Goal: Task Accomplishment & Management: Complete application form

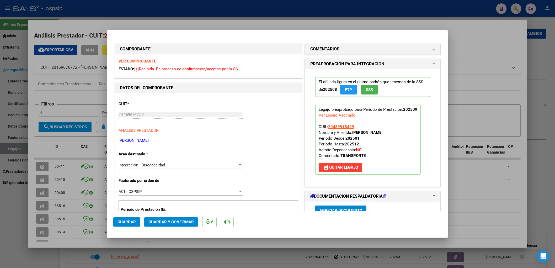
scroll to position [332, 0]
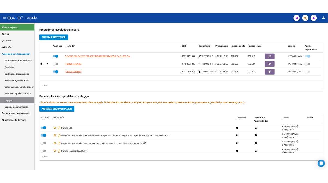
scroll to position [190, 0]
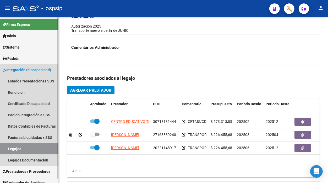
click at [14, 149] on link "Legajos" at bounding box center [29, 148] width 58 height 11
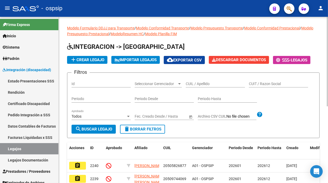
click at [195, 84] on input "CUIL / Apellido" at bounding box center [215, 84] width 59 height 4
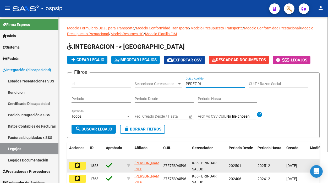
type input "PEREZ RI"
click at [75, 163] on mat-icon "assignment" at bounding box center [77, 165] width 6 height 6
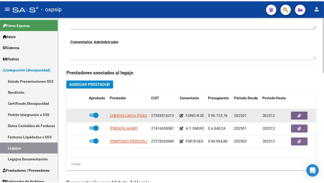
scroll to position [204, 0]
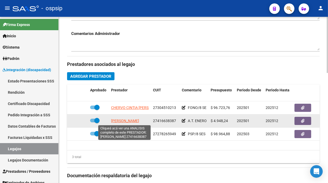
click at [120, 123] on span "[PERSON_NAME]" at bounding box center [125, 121] width 28 height 4
type textarea "27416638387"
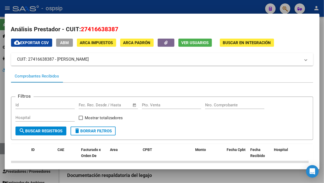
scroll to position [58, 0]
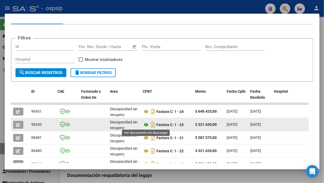
click at [146, 126] on icon at bounding box center [146, 124] width 7 height 6
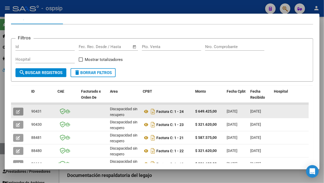
click at [18, 110] on icon "button" at bounding box center [18, 112] width 4 height 4
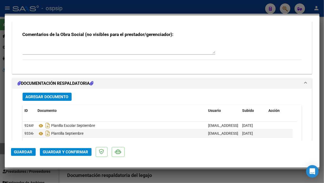
scroll to position [534, 0]
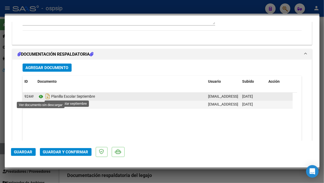
click at [41, 96] on icon at bounding box center [41, 96] width 7 height 6
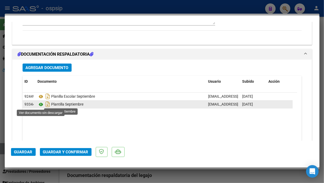
click at [43, 105] on icon at bounding box center [41, 104] width 7 height 6
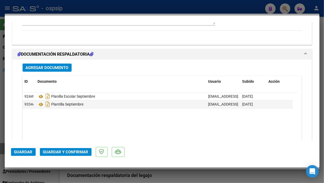
type input "$ 0,00"
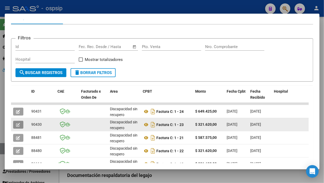
click at [18, 125] on icon "button" at bounding box center [18, 125] width 4 height 4
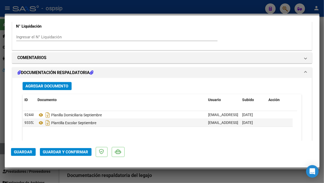
scroll to position [475, 0]
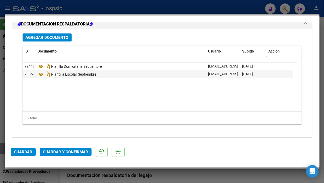
type input "$ 0,00"
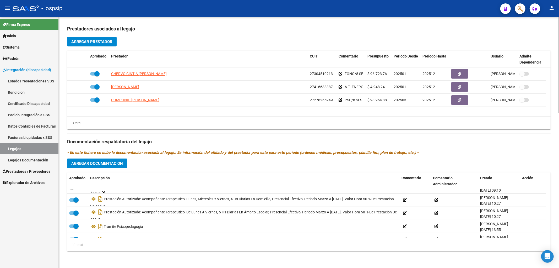
scroll to position [184, 0]
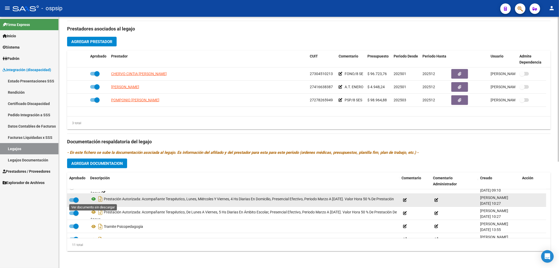
click at [93, 198] on icon at bounding box center [93, 199] width 7 height 6
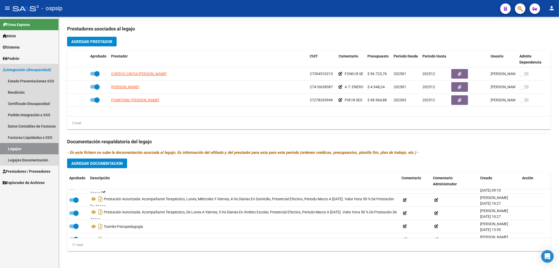
click at [39, 150] on link "Legajos" at bounding box center [29, 148] width 58 height 11
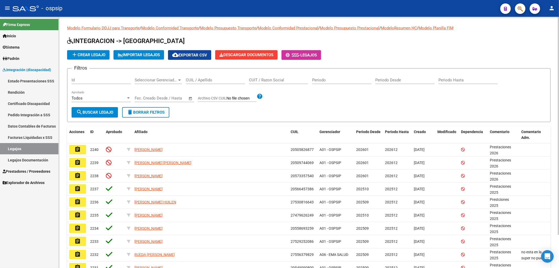
click at [216, 82] on input "CUIL / Apellido" at bounding box center [215, 80] width 59 height 5
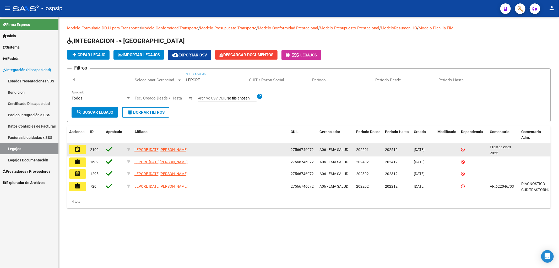
type input "LEPORE"
click at [83, 147] on button "assignment" at bounding box center [77, 149] width 17 height 9
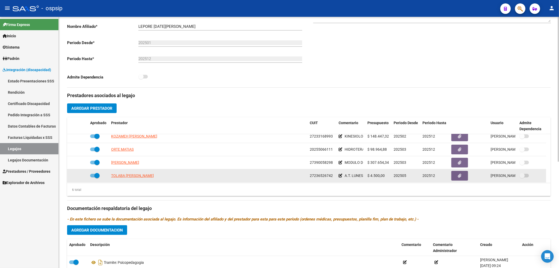
scroll to position [32, 0]
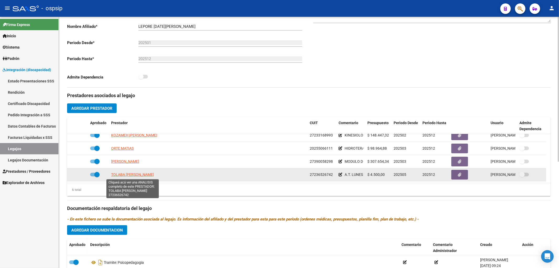
click at [117, 174] on span "TOLABA NORMA BEATRIZ" at bounding box center [132, 174] width 43 height 4
type textarea "27236526742"
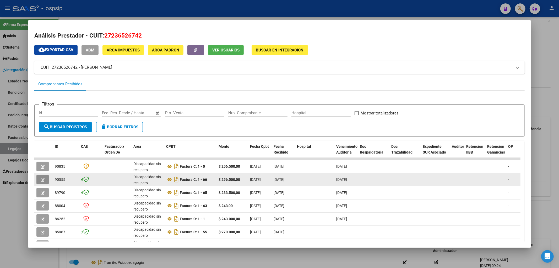
click at [40, 180] on button "button" at bounding box center [42, 179] width 12 height 9
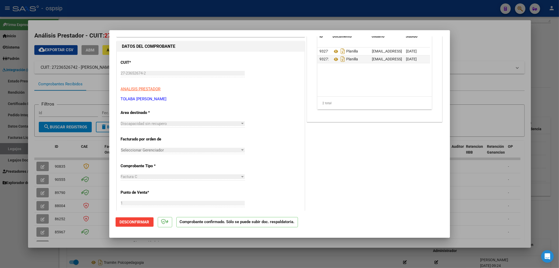
scroll to position [0, 0]
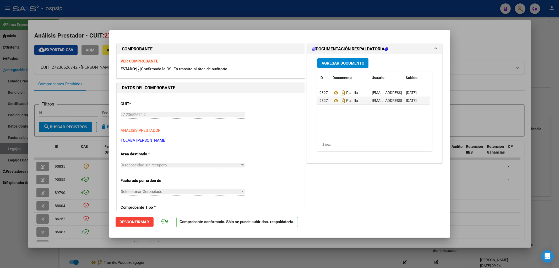
click at [9, 149] on div at bounding box center [279, 134] width 559 height 268
type input "$ 0,00"
click at [9, 149] on div at bounding box center [279, 134] width 559 height 268
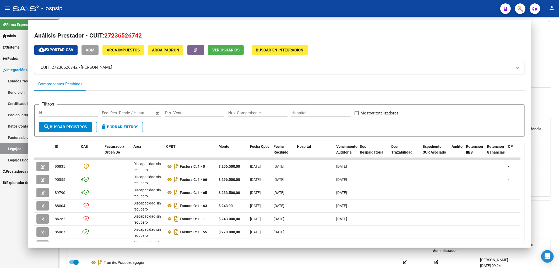
click at [9, 149] on link "Legajos" at bounding box center [29, 148] width 58 height 11
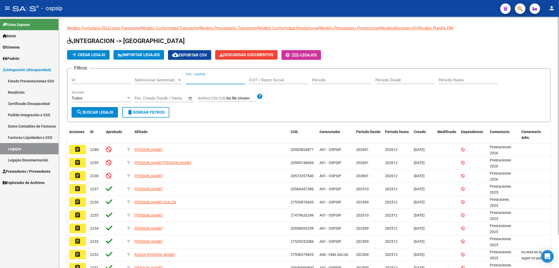
click at [197, 82] on input "CUIL / Apellido" at bounding box center [215, 80] width 59 height 5
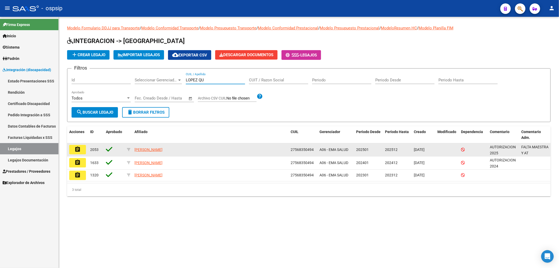
type input "LOPEZ QU"
click at [80, 151] on mat-icon "assignment" at bounding box center [77, 149] width 6 height 6
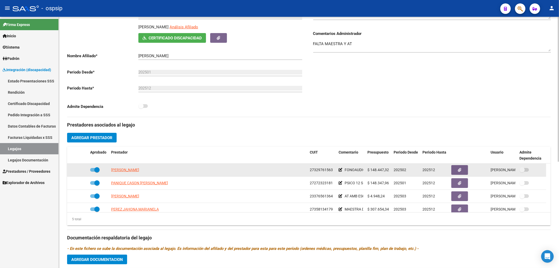
scroll to position [87, 0]
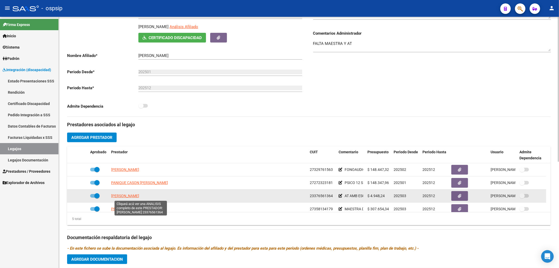
click at [127, 197] on span "GALLO PEREZ MICAELA MERCEDES" at bounding box center [125, 195] width 28 height 4
type textarea "23376561364"
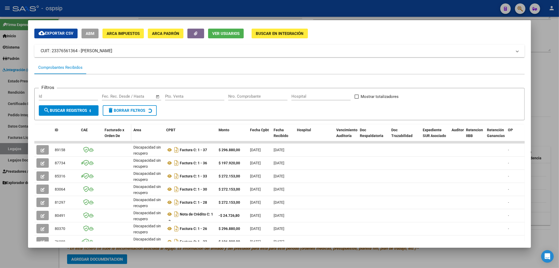
scroll to position [29, 0]
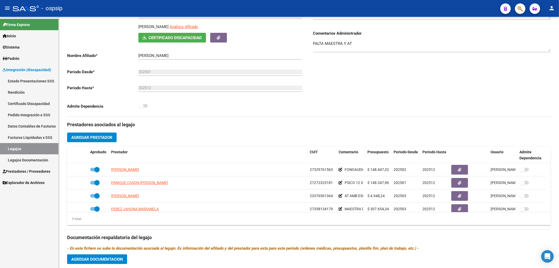
click at [14, 150] on link "Legajos" at bounding box center [29, 148] width 58 height 11
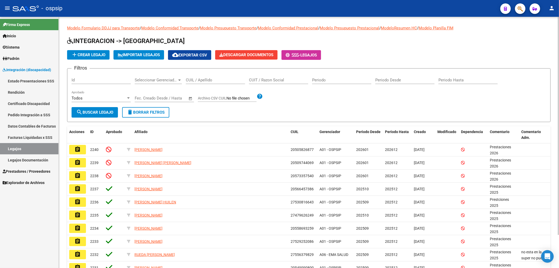
click at [219, 81] on input "CUIL / Apellido" at bounding box center [215, 80] width 59 height 5
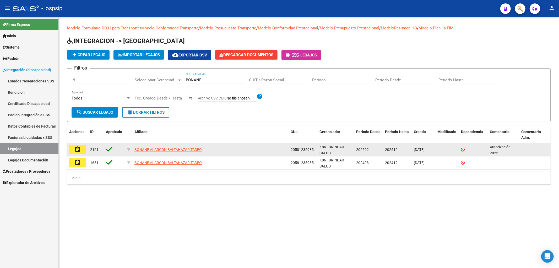
type input "BONANE"
click at [82, 150] on button "assignment" at bounding box center [77, 149] width 17 height 9
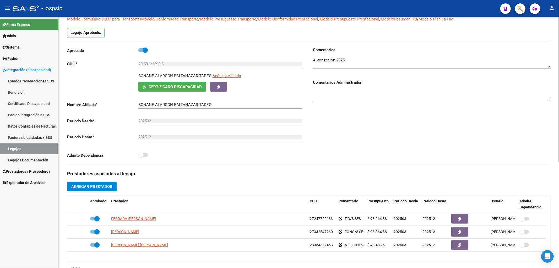
scroll to position [87, 0]
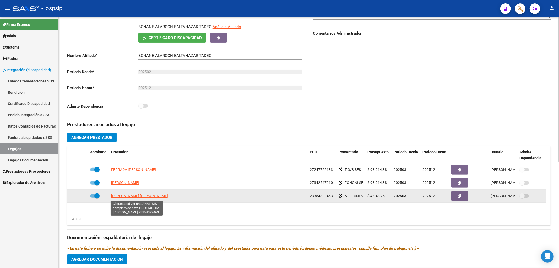
click at [146, 194] on span "CHADER ORTIZ MELINA BELEN" at bounding box center [139, 195] width 57 height 4
type textarea "23354322463"
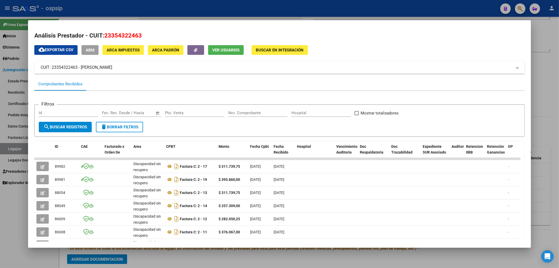
click at [8, 147] on div at bounding box center [279, 134] width 559 height 268
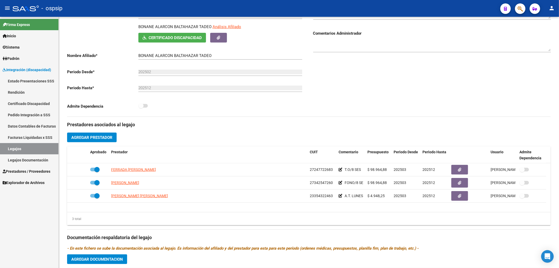
click at [44, 147] on link "Legajos" at bounding box center [29, 148] width 58 height 11
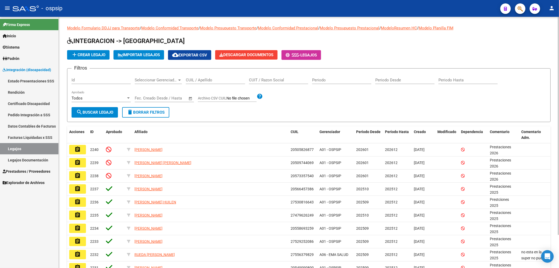
click at [204, 79] on input "CUIL / Apellido" at bounding box center [215, 80] width 59 height 5
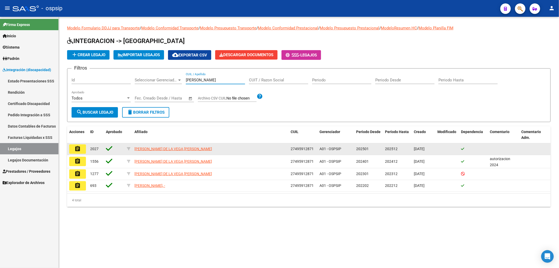
type input "GOMEZ D"
click at [79, 147] on mat-icon "assignment" at bounding box center [77, 149] width 6 height 6
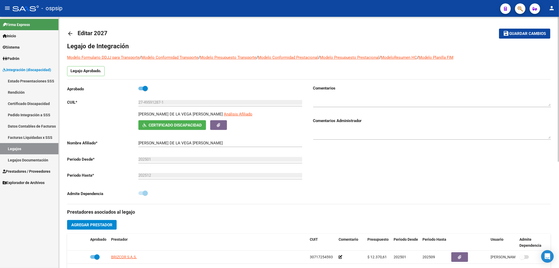
scroll to position [87, 0]
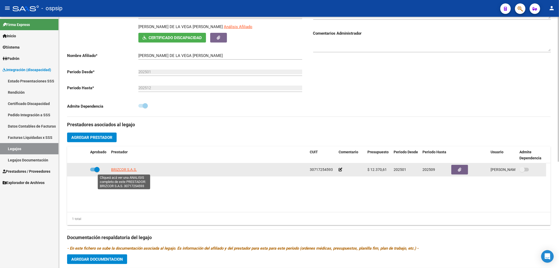
click at [124, 169] on span "BRIZCOR S.A.S." at bounding box center [124, 169] width 26 height 4
type textarea "30717254593"
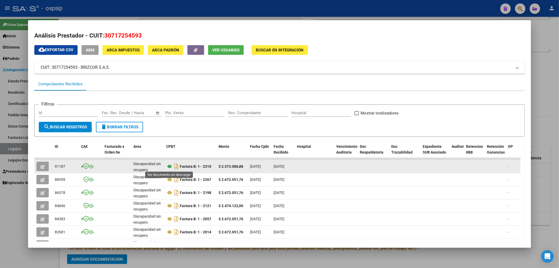
click at [169, 165] on icon at bounding box center [169, 166] width 7 height 6
click at [43, 165] on icon "button" at bounding box center [43, 167] width 4 height 4
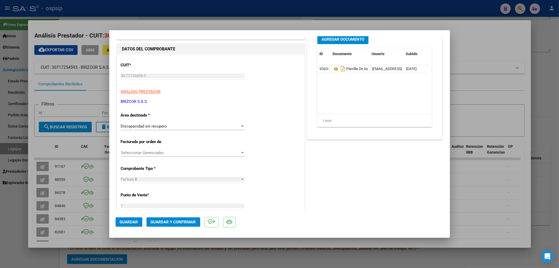
scroll to position [39, 0]
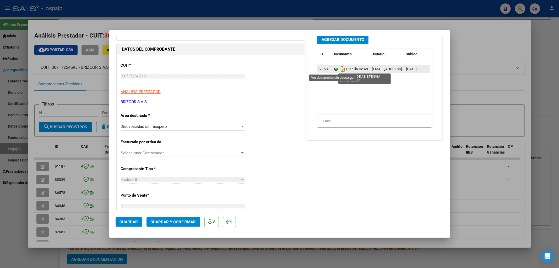
click at [335, 70] on icon at bounding box center [336, 69] width 7 height 6
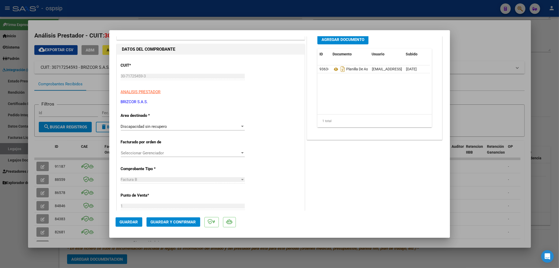
type input "$ 0,00"
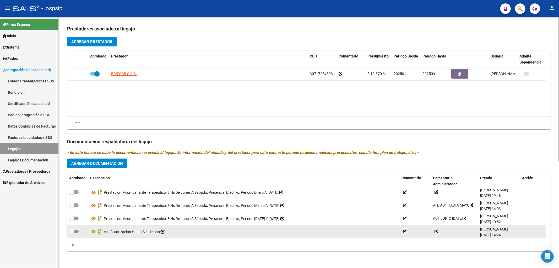
scroll to position [32, 0]
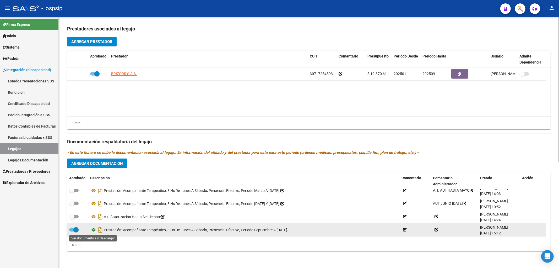
click at [93, 229] on icon at bounding box center [93, 230] width 7 height 6
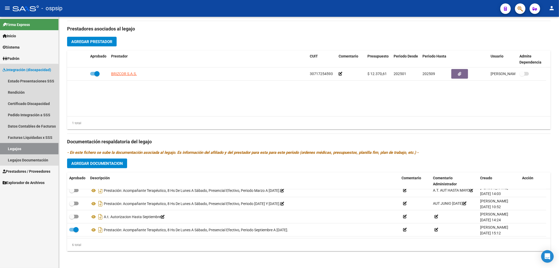
click at [12, 148] on link "Legajos" at bounding box center [29, 148] width 58 height 11
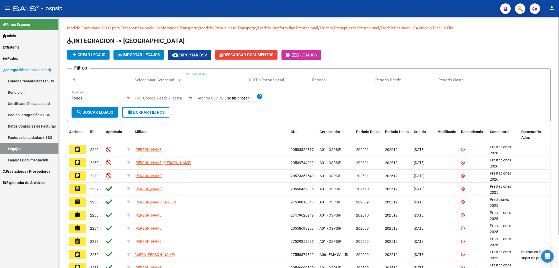
click at [200, 80] on input "CUIL / Apellido" at bounding box center [215, 80] width 59 height 5
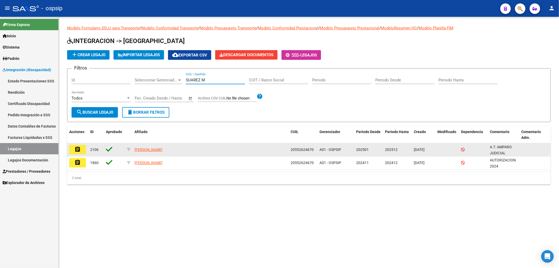
type input "SUAREZ M"
click at [77, 147] on mat-icon "assignment" at bounding box center [77, 149] width 6 height 6
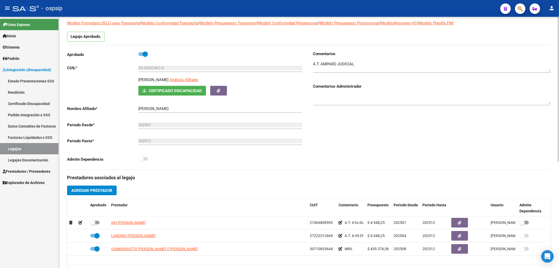
scroll to position [87, 0]
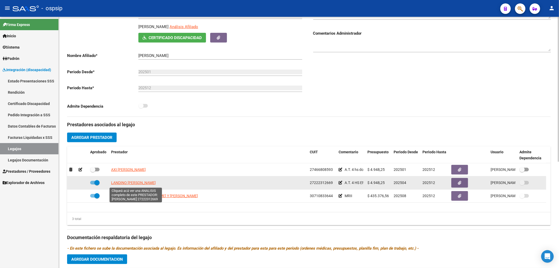
click at [129, 184] on span "LANDINO CLAUDIA MARCELA" at bounding box center [133, 182] width 45 height 4
type textarea "27222312669"
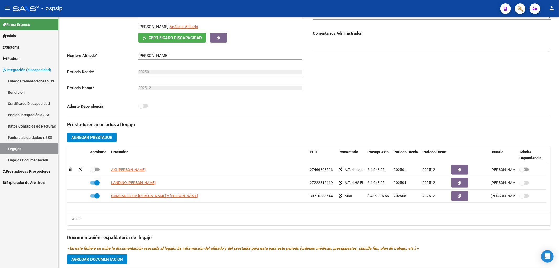
click at [22, 150] on link "Legajos" at bounding box center [29, 148] width 58 height 11
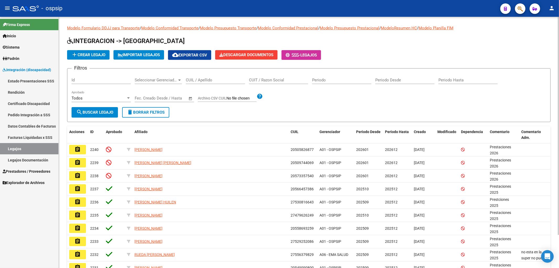
click at [192, 81] on input "CUIL / Apellido" at bounding box center [215, 80] width 59 height 5
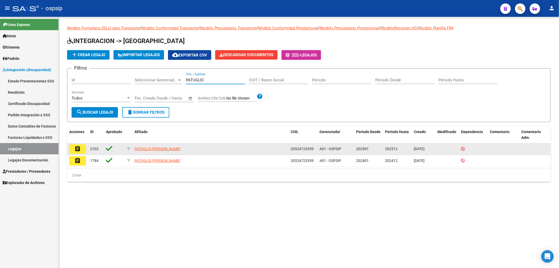
type input "PATUGLIO"
click at [74, 147] on mat-icon "assignment" at bounding box center [77, 149] width 6 height 6
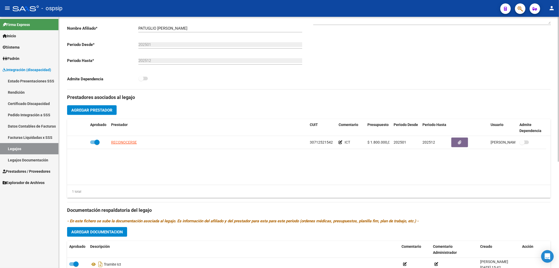
scroll to position [116, 0]
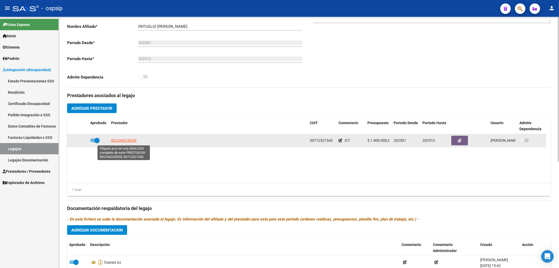
click at [119, 141] on span "RECONOCERSE" at bounding box center [124, 140] width 26 height 4
type textarea "30712521542"
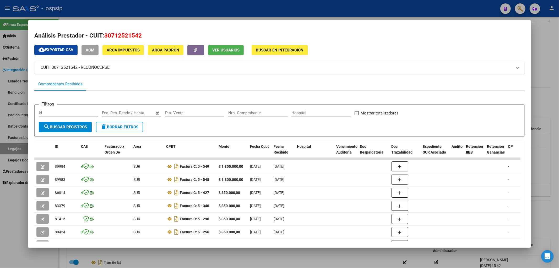
click at [20, 148] on div at bounding box center [279, 134] width 559 height 268
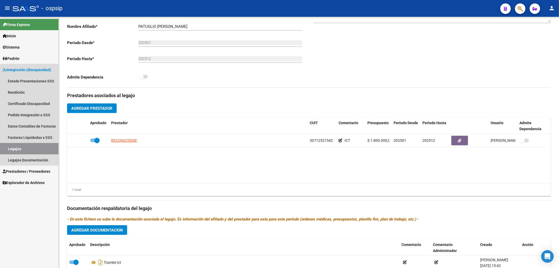
click at [20, 154] on link "Legajos" at bounding box center [29, 148] width 58 height 11
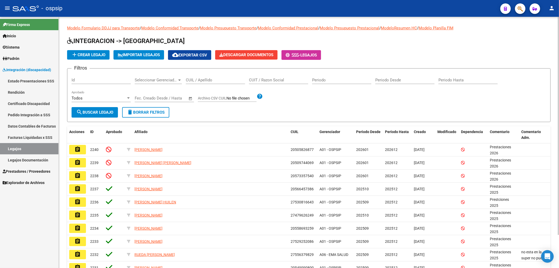
click at [193, 77] on div "CUIL / Apellido" at bounding box center [215, 78] width 59 height 11
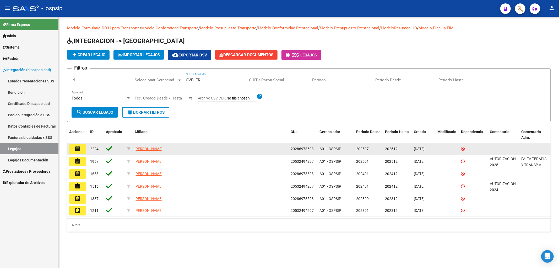
type input "OVEJER"
click at [85, 149] on button "assignment" at bounding box center [77, 148] width 17 height 9
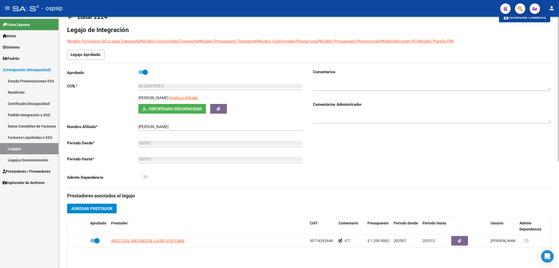
scroll to position [29, 0]
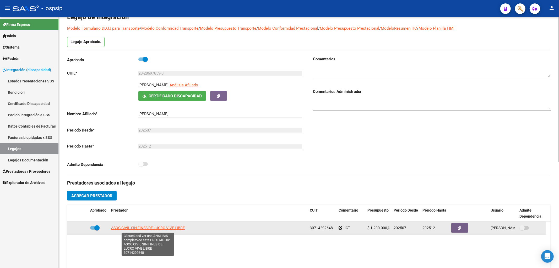
click at [148, 229] on span "ASOC CIVIL SIN FINES DE LUCRO VIVE LIBRE" at bounding box center [148, 227] width 74 height 4
type textarea "30714292648"
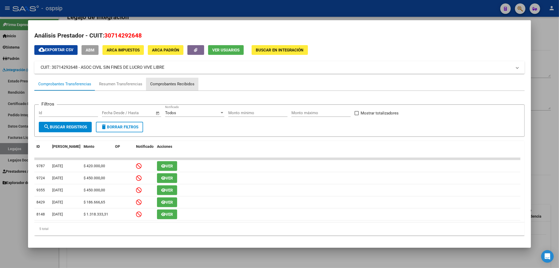
click at [178, 84] on div "Comprobantes Recibidos" at bounding box center [172, 84] width 44 height 6
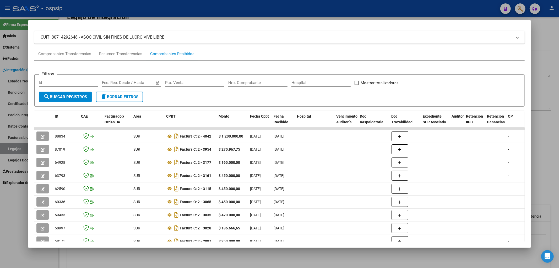
scroll to position [58, 0]
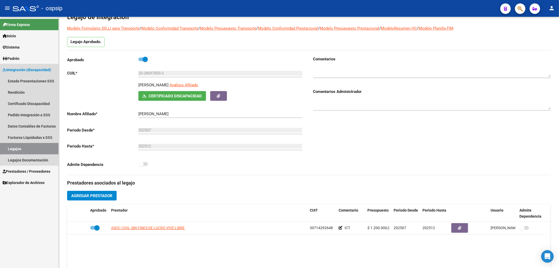
click at [9, 148] on link "Legajos" at bounding box center [29, 148] width 58 height 11
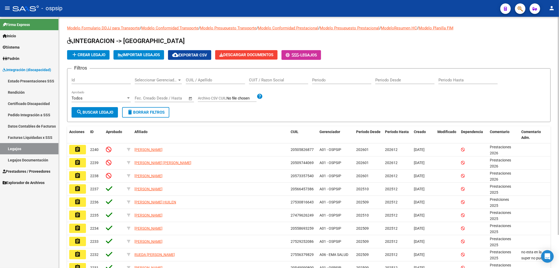
click at [196, 80] on input "CUIL / Apellido" at bounding box center [215, 80] width 59 height 5
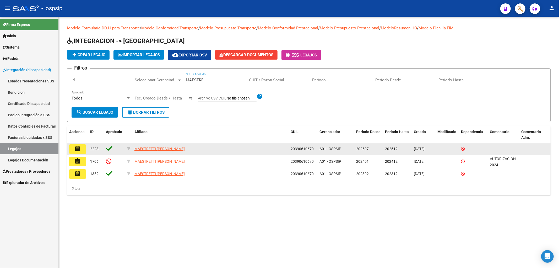
type input "MAESTRE"
click at [79, 148] on mat-icon "assignment" at bounding box center [77, 149] width 6 height 6
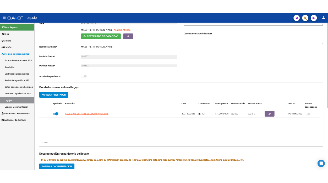
scroll to position [87, 0]
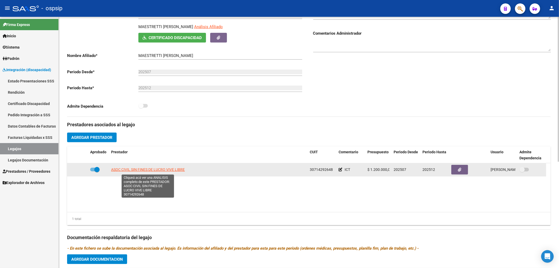
click at [139, 171] on span "ASOC CIVIL SIN FINES DE LUCRO VIVE LIBRE" at bounding box center [148, 169] width 74 height 4
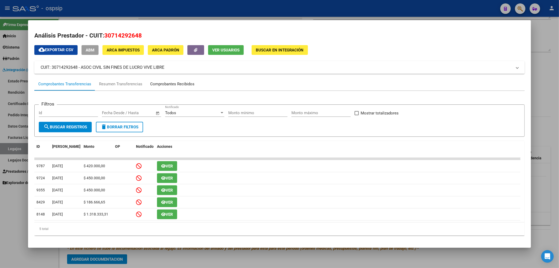
click at [172, 83] on div "Comprobantes Recibidos" at bounding box center [172, 84] width 44 height 6
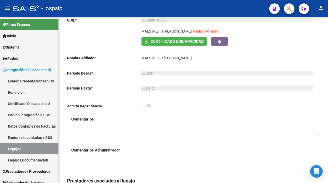
scroll to position [89, 0]
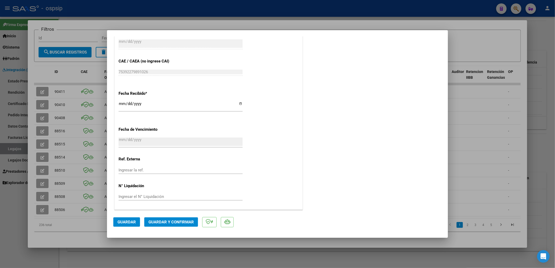
scroll to position [332, 0]
type input "$ 0,00"
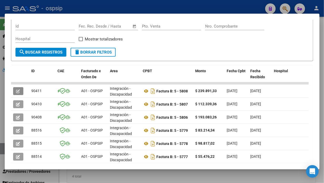
scroll to position [77, 0]
